Goal: Navigation & Orientation: Find specific page/section

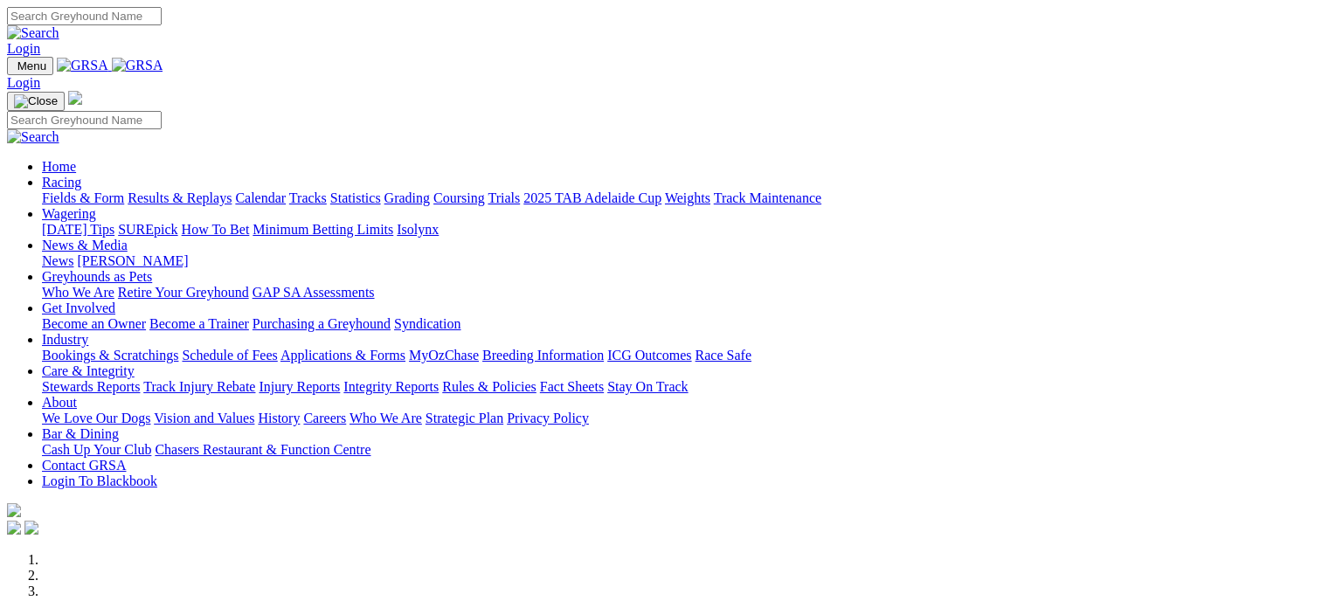
drag, startPoint x: 0, startPoint y: 0, endPoint x: 304, endPoint y: 65, distance: 310.8
click at [81, 175] on link "Racing" at bounding box center [61, 182] width 39 height 15
click at [286, 190] on link "Calendar" at bounding box center [260, 197] width 51 height 15
